Goal: Task Accomplishment & Management: Complete application form

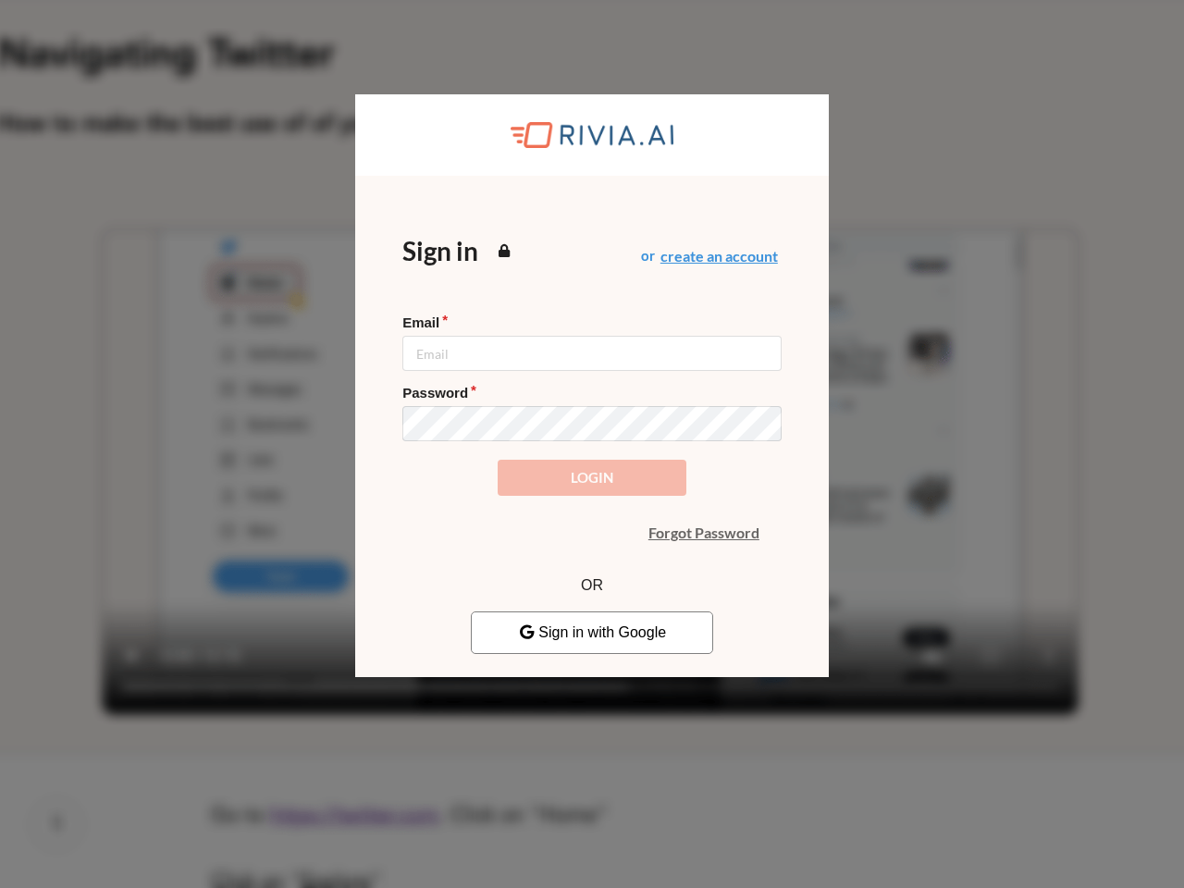
click at [504, 251] on icon at bounding box center [505, 250] width 16 height 13
click at [719, 256] on button "create an account" at bounding box center [718, 256] width 117 height 15
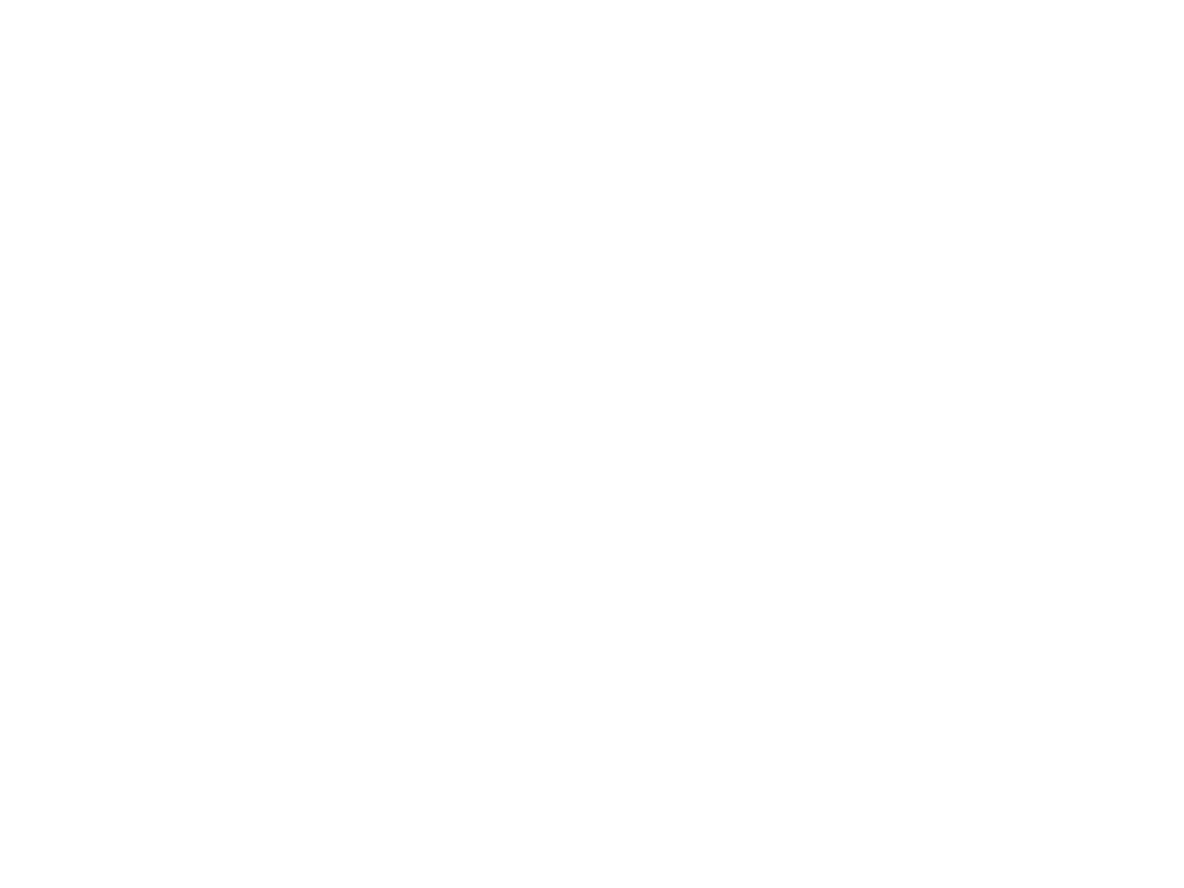
click at [592, 477] on body at bounding box center [592, 444] width 1184 height 888
click at [704, 533] on body at bounding box center [592, 444] width 1184 height 888
click at [592, 632] on body at bounding box center [592, 444] width 1184 height 888
click at [526, 631] on body at bounding box center [592, 444] width 1184 height 888
